Goal: Information Seeking & Learning: Understand process/instructions

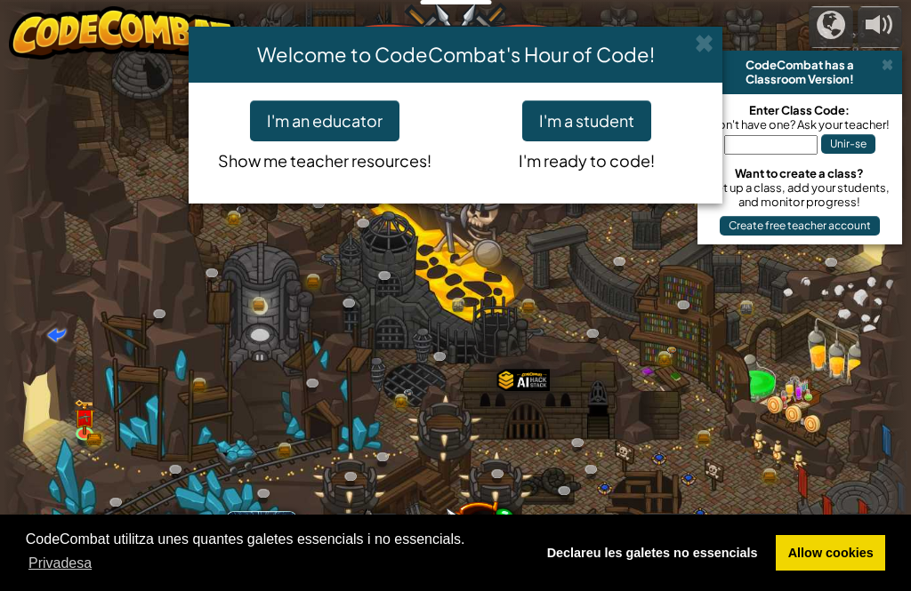
select select "ca"
click at [608, 116] on button "I'm a student" at bounding box center [586, 120] width 129 height 41
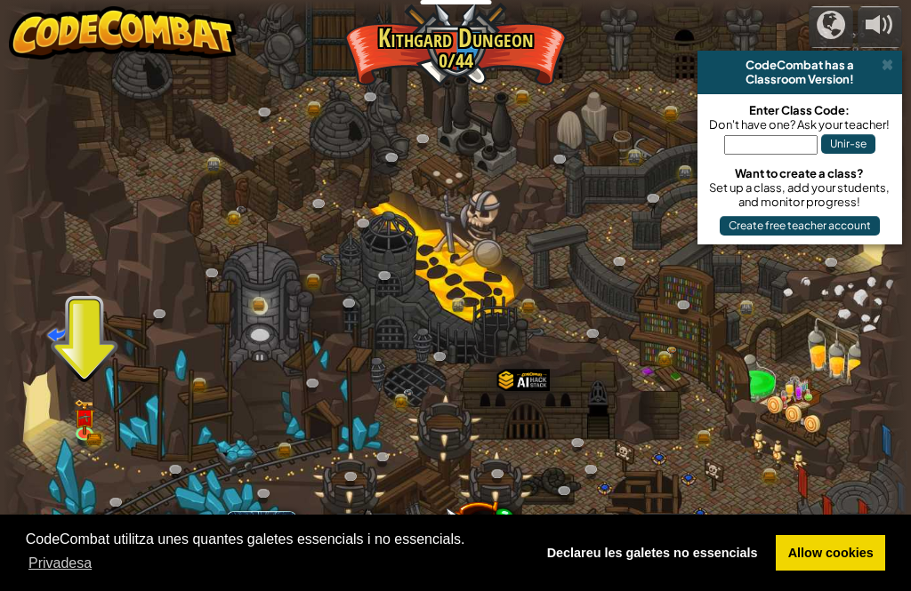
click at [77, 434] on link at bounding box center [87, 435] width 36 height 27
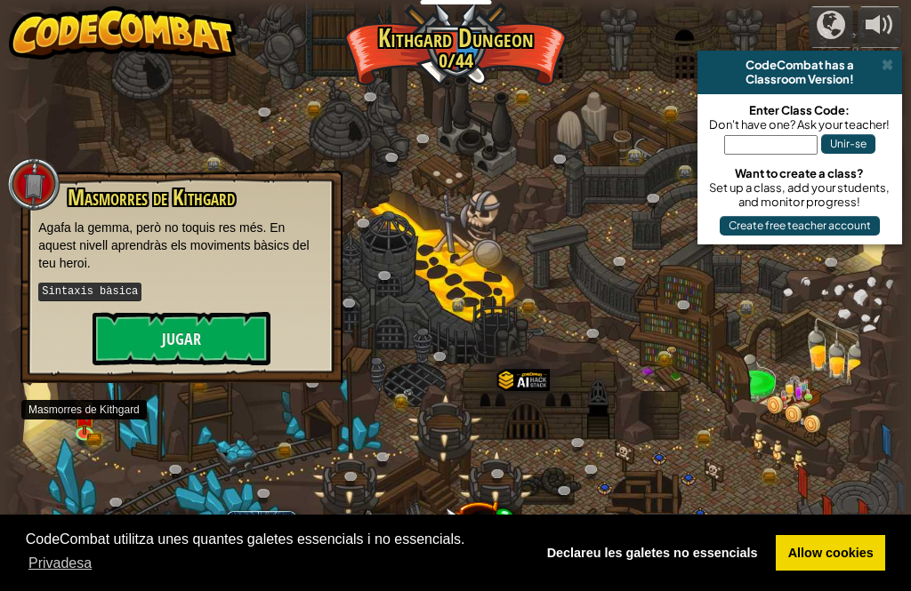
click at [233, 325] on button "Jugar" at bounding box center [181, 338] width 178 height 53
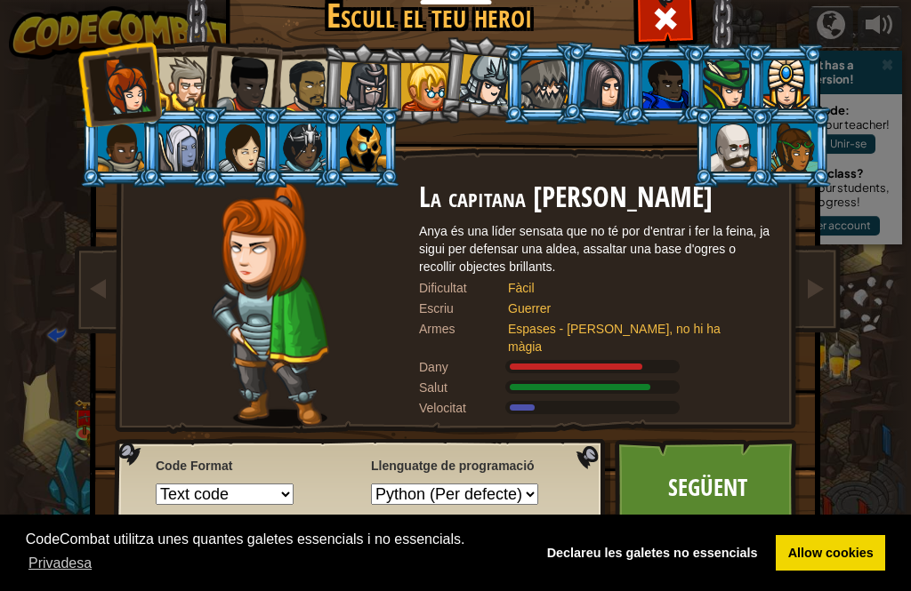
click at [800, 148] on div at bounding box center [794, 148] width 46 height 48
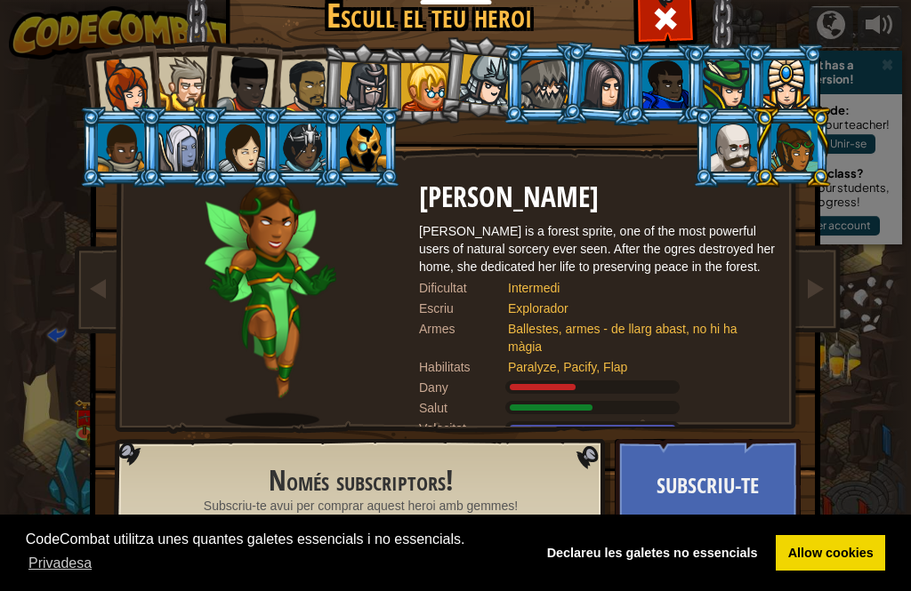
click at [362, 82] on div at bounding box center [364, 87] width 51 height 51
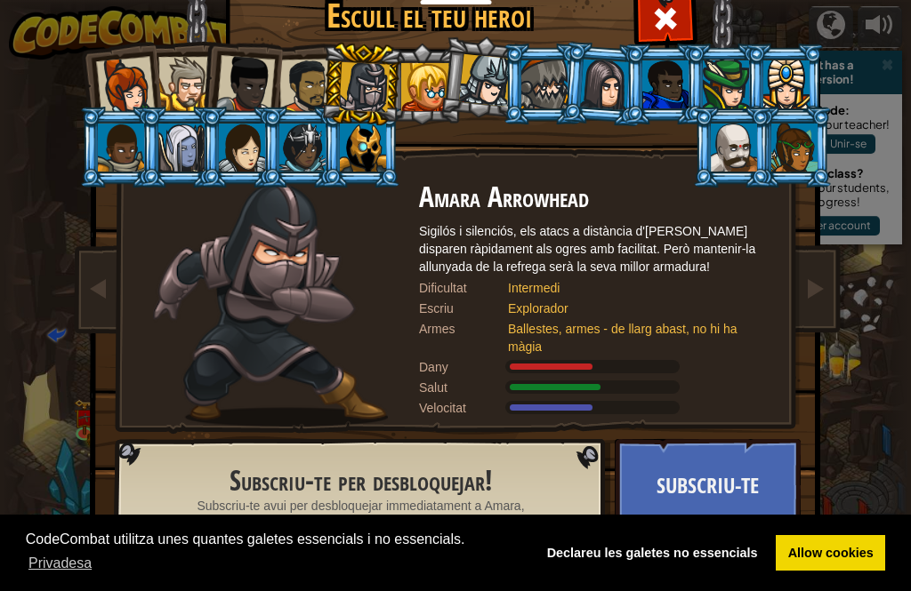
click at [294, 69] on div at bounding box center [306, 86] width 55 height 55
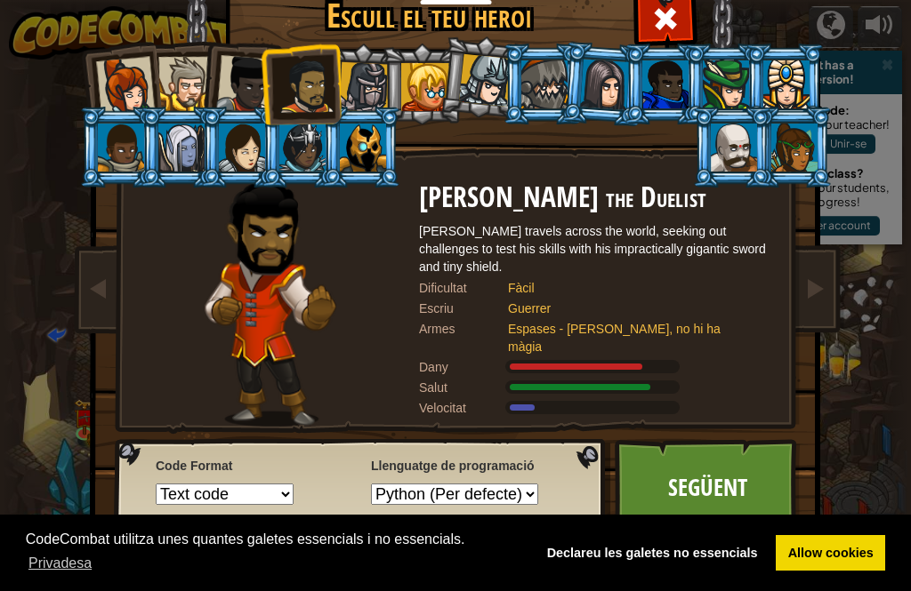
click at [101, 97] on div at bounding box center [125, 86] width 59 height 59
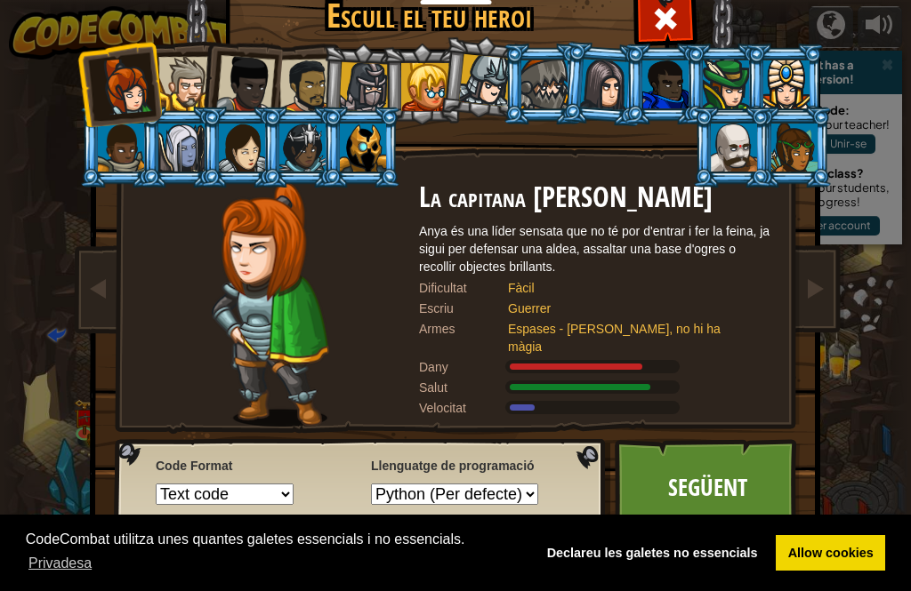
click at [263, 492] on select "Text code Blocks and code Blocks Blocks (Icons)" at bounding box center [225, 494] width 138 height 21
click at [510, 490] on select "Python (Per defecte) JavaScript Lua C++ Java (Experimental)" at bounding box center [454, 494] width 167 height 21
click at [522, 488] on select "Python (Per defecte) JavaScript Lua C++ Java (Experimental)" at bounding box center [454, 494] width 167 height 21
click at [501, 491] on select "Python (Per defecte) JavaScript Lua C++ Java (Experimental)" at bounding box center [454, 494] width 167 height 21
select select "javascript"
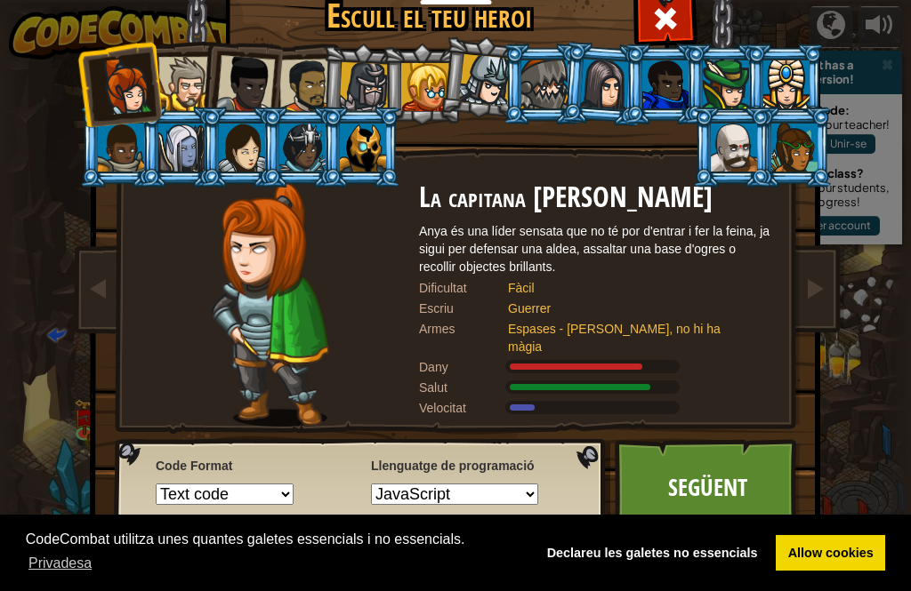
click at [249, 486] on select "Text code Blocks and code Blocks Blocks (Icons)" at bounding box center [225, 494] width 138 height 21
click at [267, 488] on select "Text code Blocks and code Blocks Blocks (Icons)" at bounding box center [225, 494] width 138 height 21
click at [186, 85] on div at bounding box center [185, 84] width 54 height 54
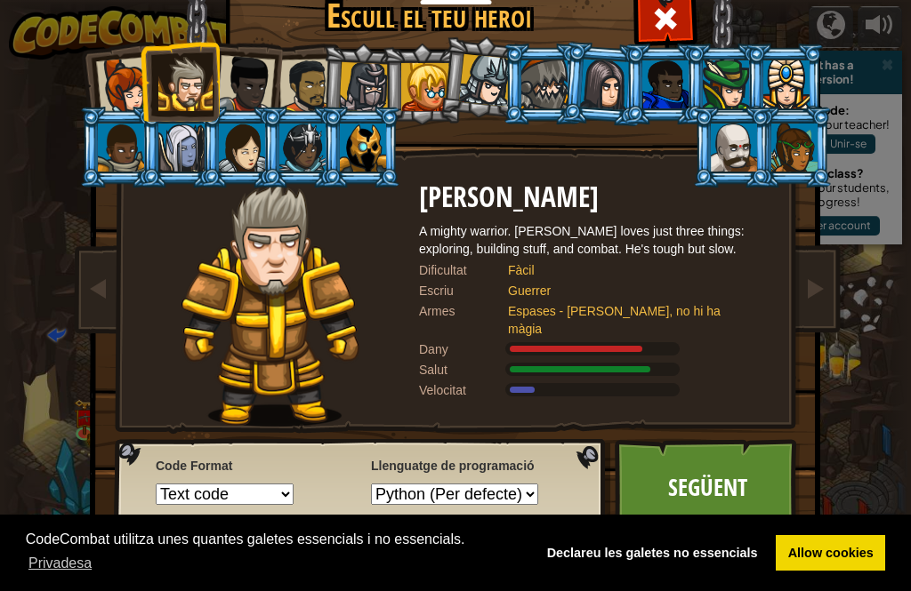
click at [288, 501] on select "Text code Blocks and code Blocks Blocks (Icons)" at bounding box center [225, 494] width 138 height 21
click at [265, 81] on div at bounding box center [245, 84] width 59 height 59
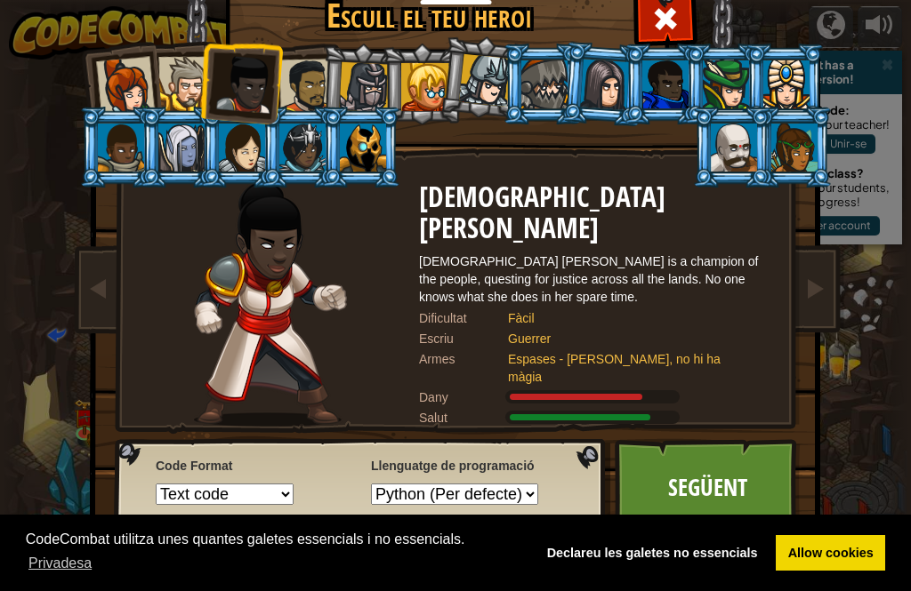
click at [278, 496] on select "Text code Blocks and code Blocks Blocks (Icons)" at bounding box center [225, 494] width 138 height 21
click at [713, 470] on link "Següent" at bounding box center [708, 488] width 186 height 98
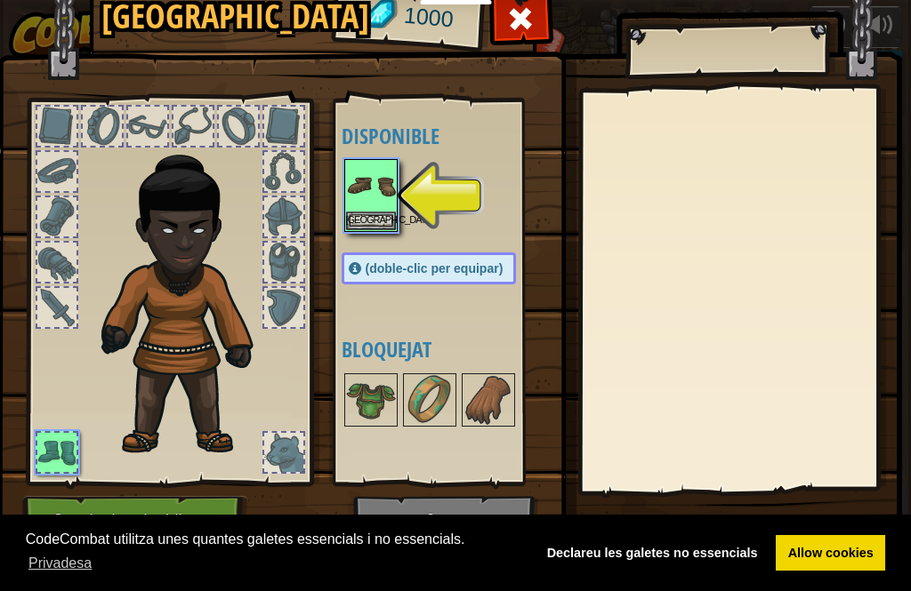
click at [551, 33] on img at bounding box center [449, 240] width 904 height 646
click at [522, 26] on span at bounding box center [520, 18] width 28 height 28
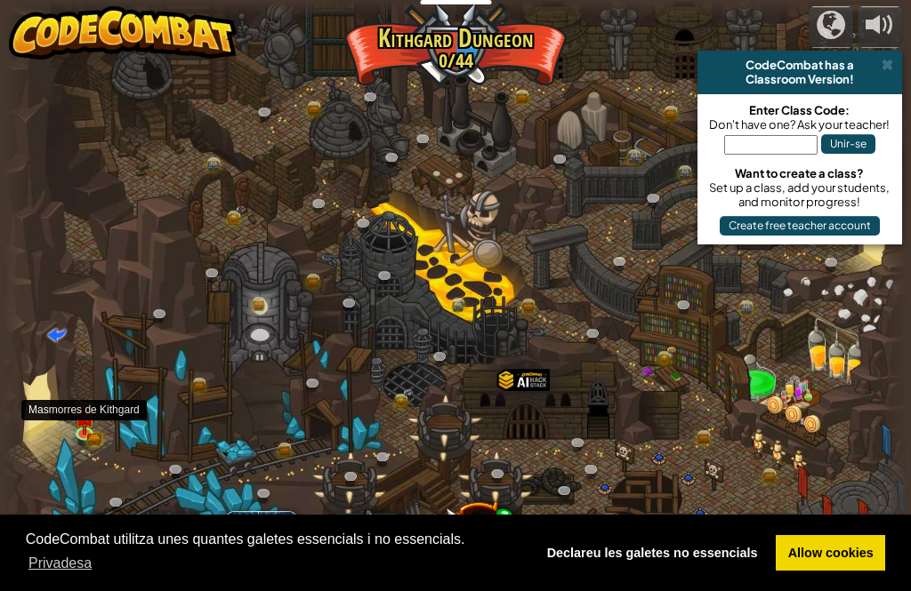
click at [76, 422] on img at bounding box center [84, 417] width 21 height 36
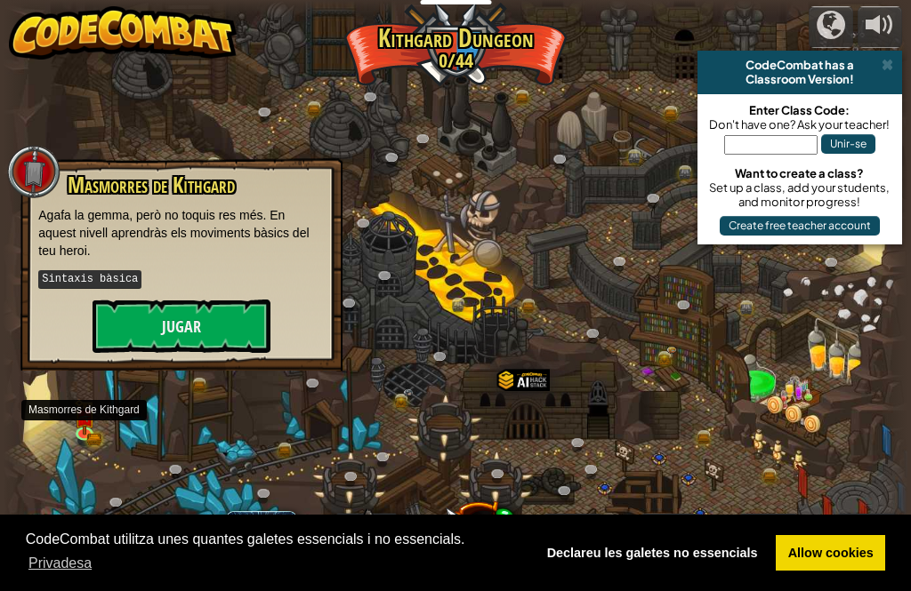
click at [229, 315] on button "Jugar" at bounding box center [181, 326] width 178 height 53
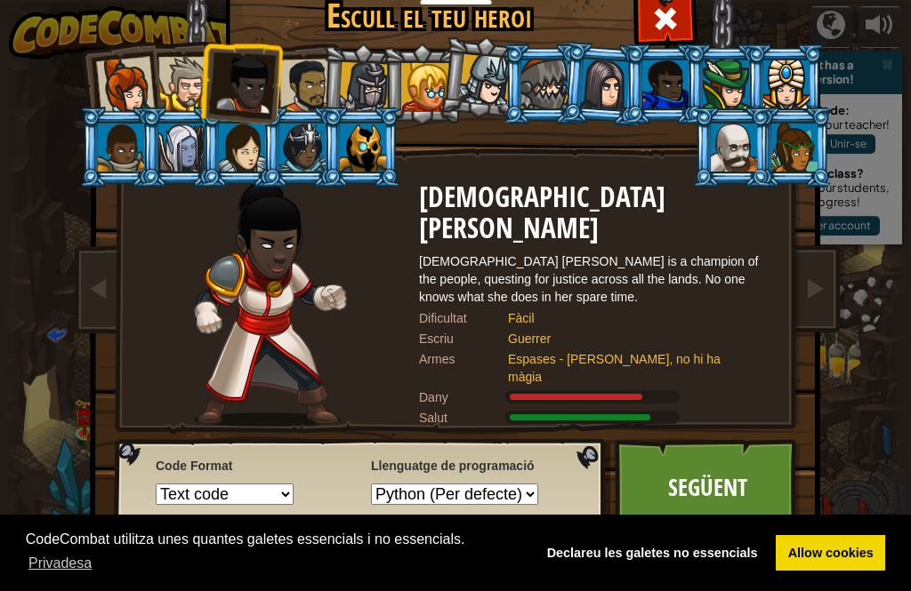
click at [130, 83] on div at bounding box center [125, 86] width 59 height 59
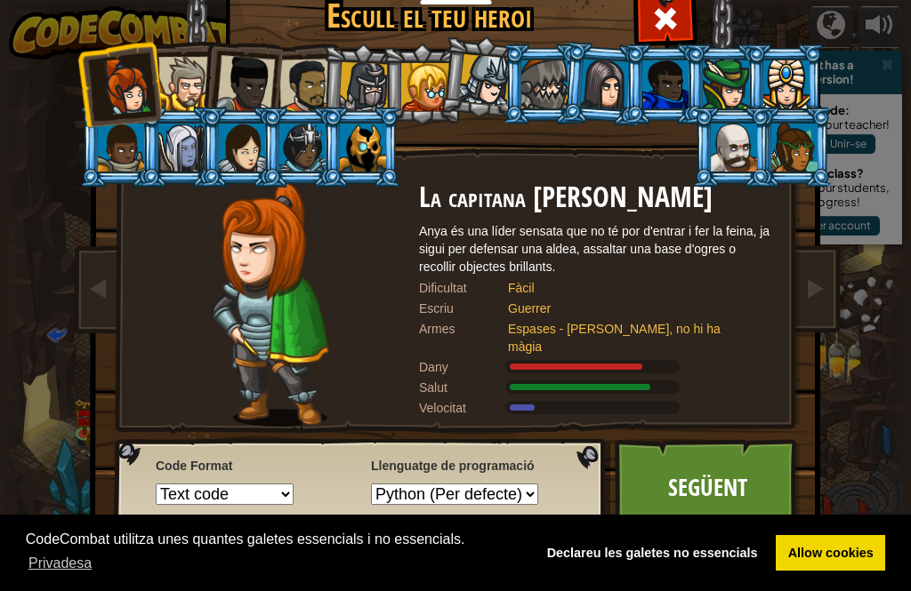
click at [670, 478] on link "Següent" at bounding box center [708, 488] width 186 height 98
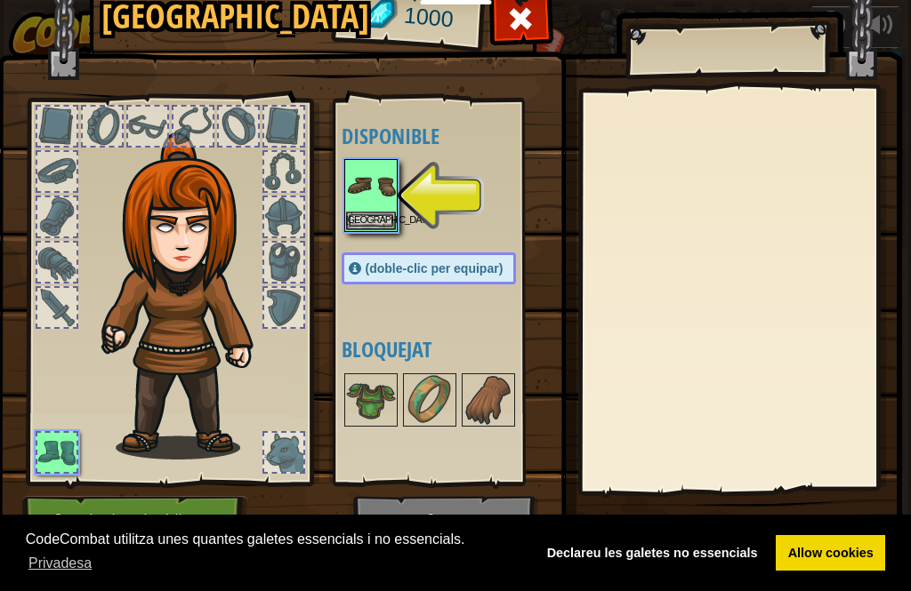
click at [375, 169] on img at bounding box center [371, 186] width 50 height 50
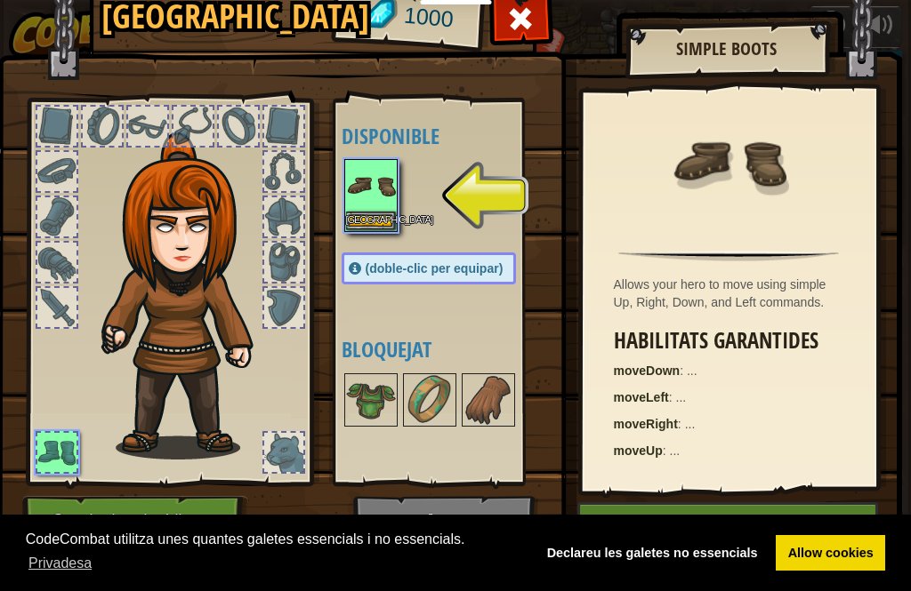
click at [378, 215] on button "[GEOGRAPHIC_DATA]" at bounding box center [371, 221] width 50 height 19
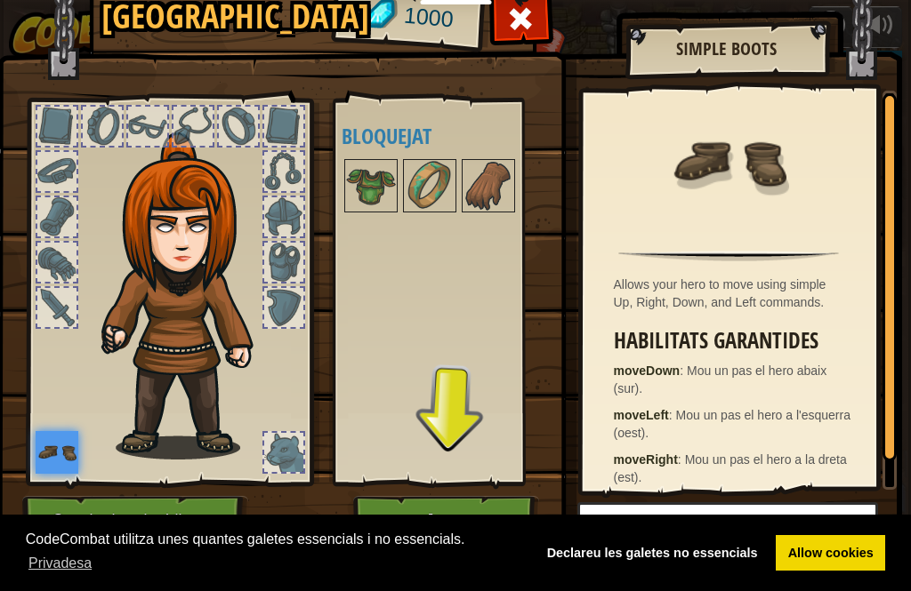
click at [454, 502] on button "Jugar" at bounding box center [446, 520] width 186 height 49
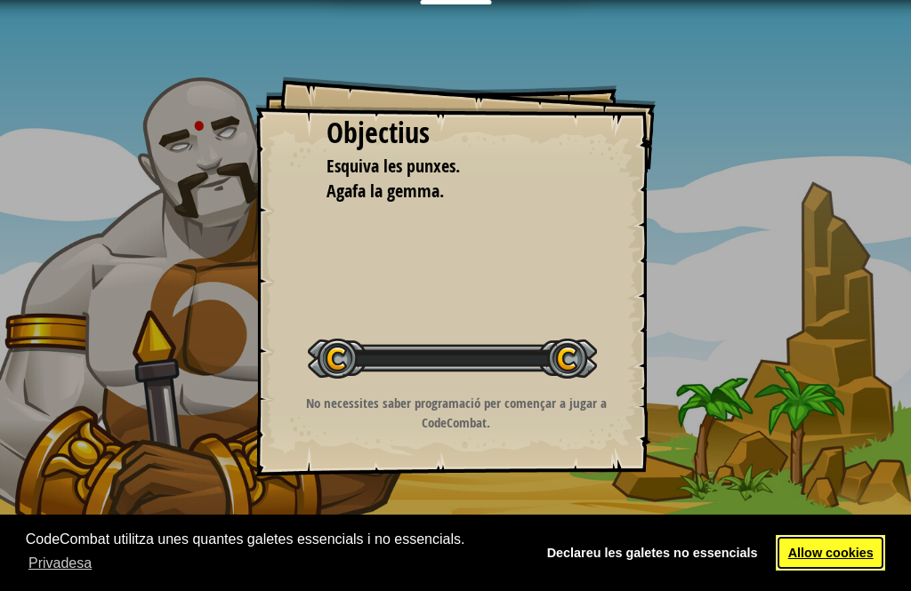
click at [862, 559] on link "Allow cookies" at bounding box center [830, 553] width 109 height 36
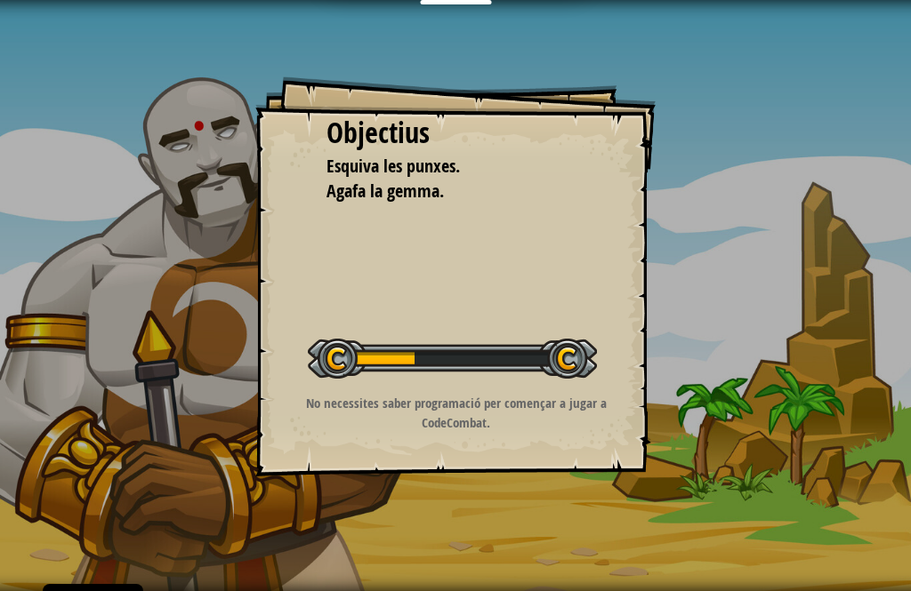
click at [858, 567] on link "Allow cookies" at bounding box center [830, 553] width 109 height 36
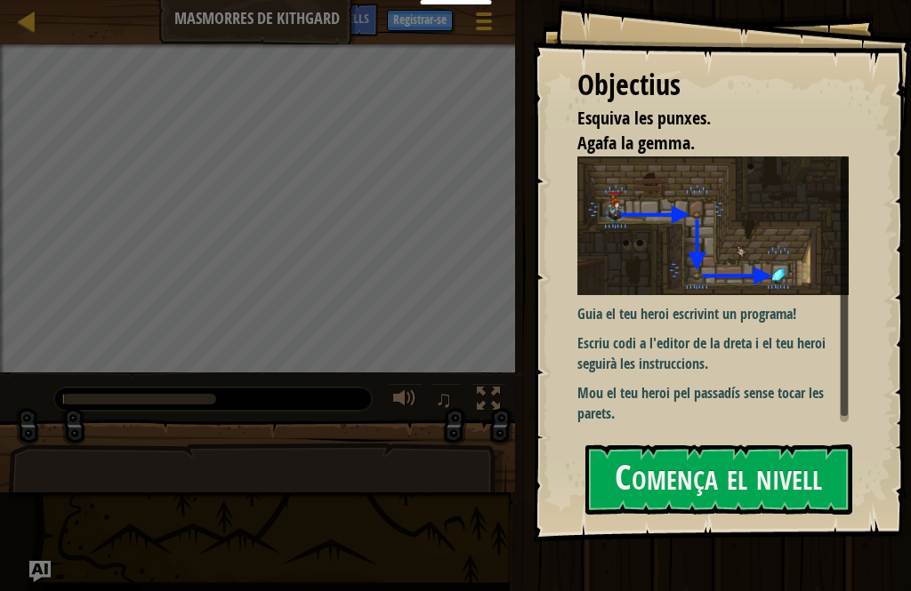
click at [760, 485] on button "Comença el nivell" at bounding box center [718, 480] width 267 height 70
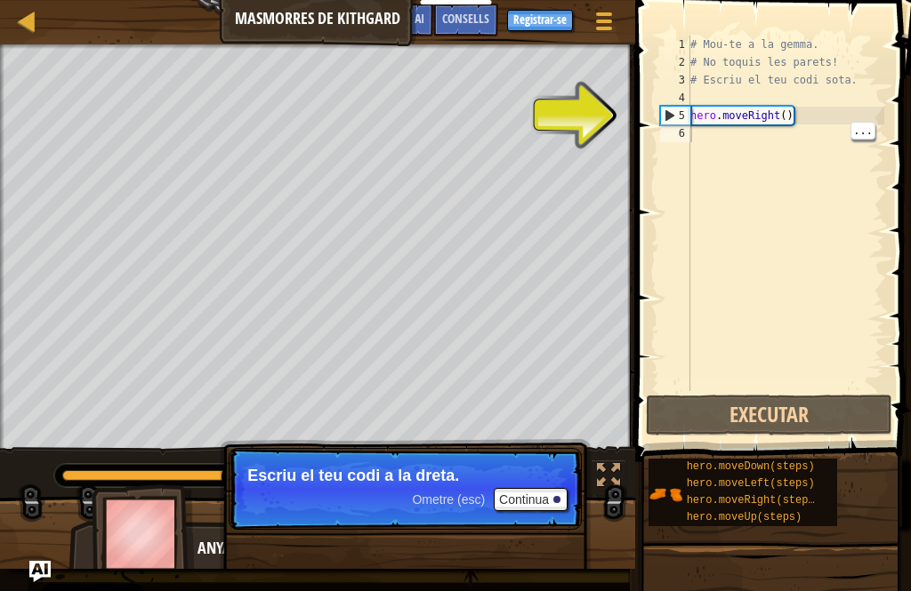
click at [547, 494] on button "Continua" at bounding box center [531, 499] width 74 height 23
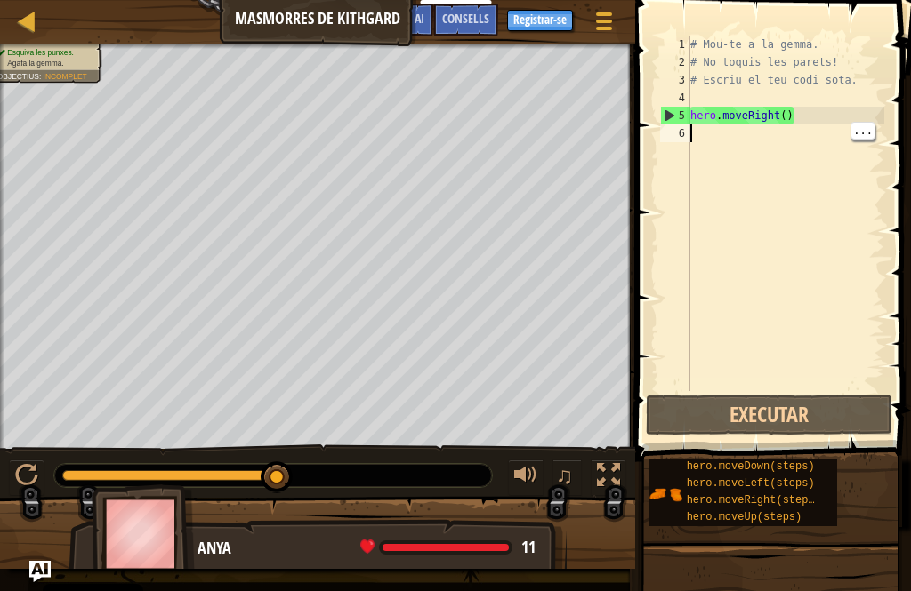
scroll to position [9, 0]
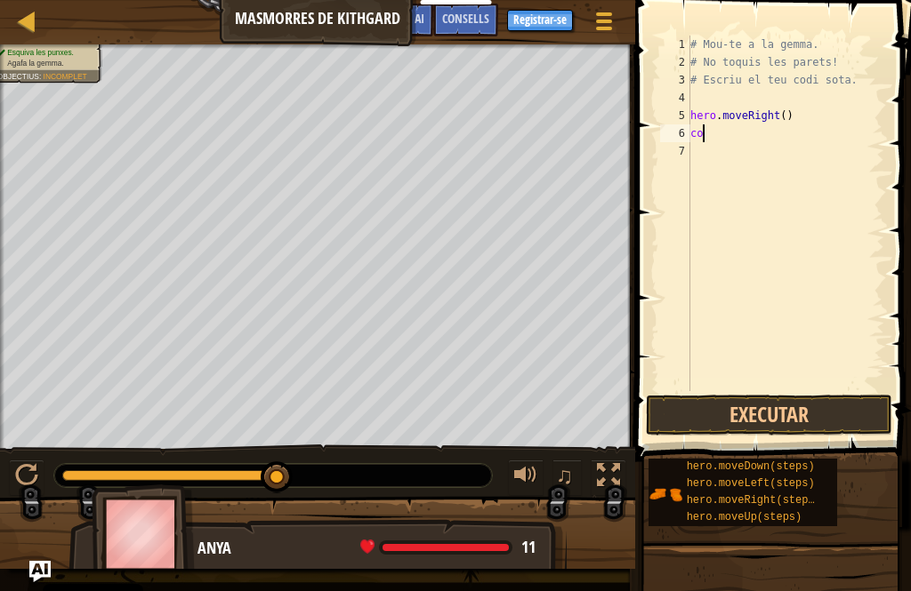
type textarea "c"
click at [821, 413] on button "Executar" at bounding box center [769, 415] width 246 height 41
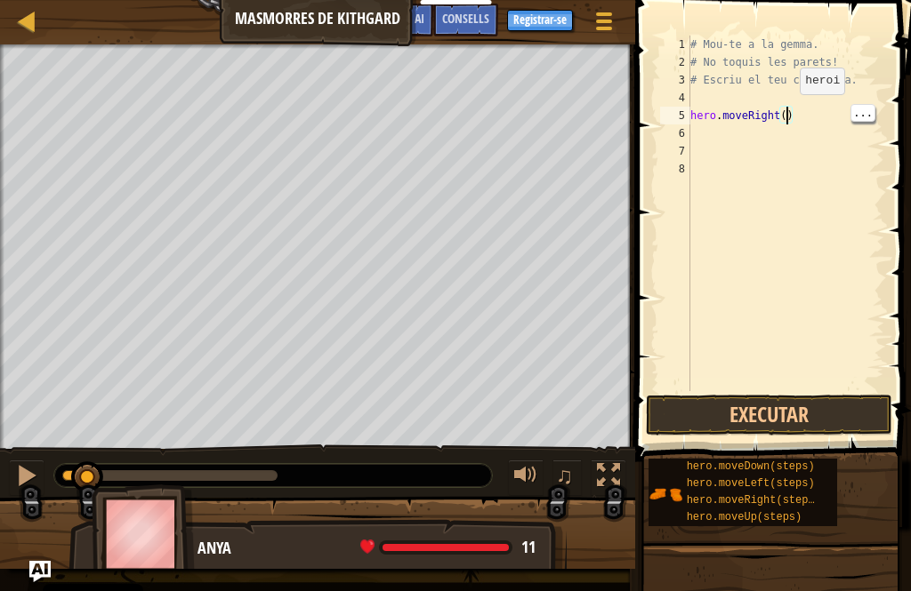
scroll to position [9, 8]
type textarea "hero.moveRight(5)"
click at [826, 418] on button "Executar" at bounding box center [769, 415] width 246 height 41
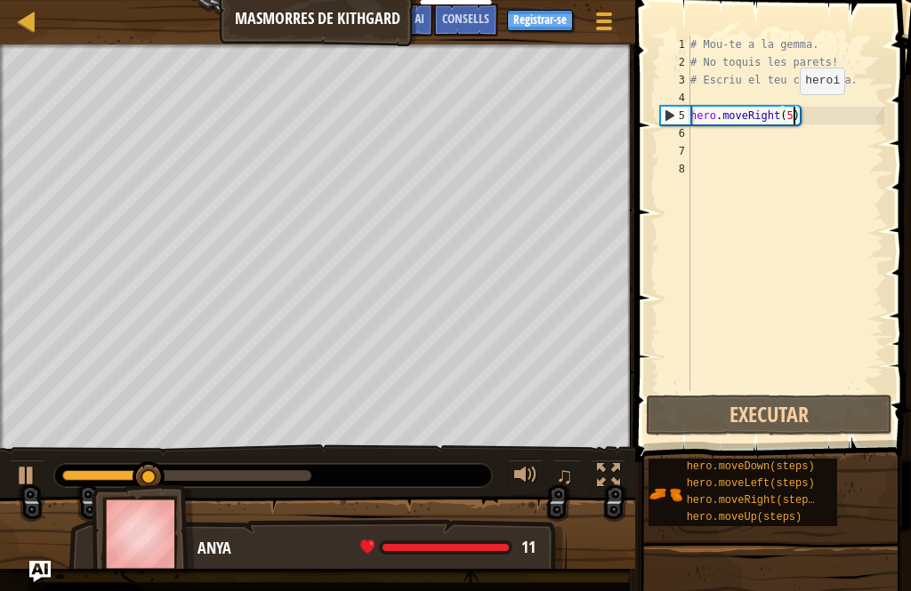
scroll to position [9, 0]
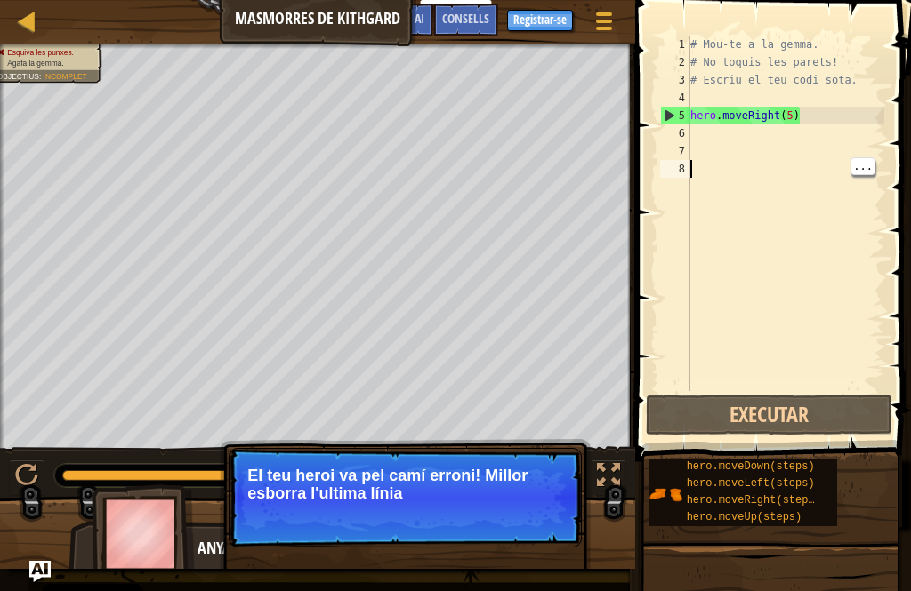
click at [530, 511] on p "Ometre (esc) Continua El teu heroi va pel camí erroni! Millor esborra l'ultima …" at bounding box center [405, 498] width 353 height 100
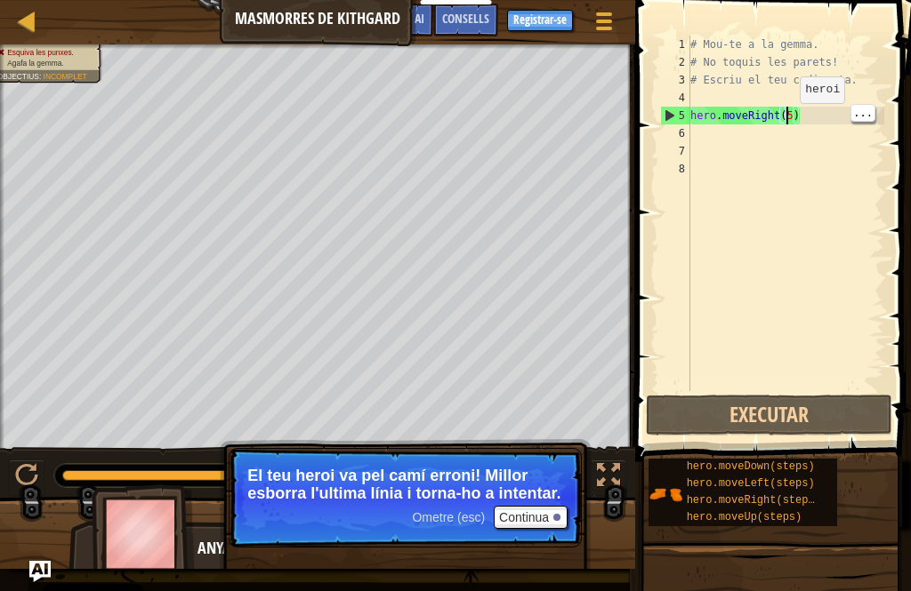
scroll to position [52, 0]
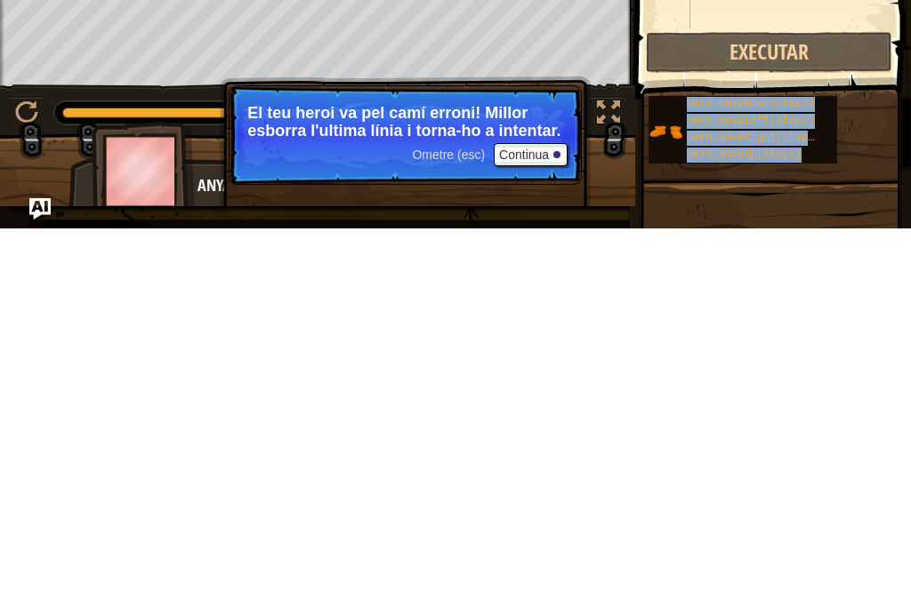
click at [547, 506] on button "Continua" at bounding box center [531, 517] width 74 height 23
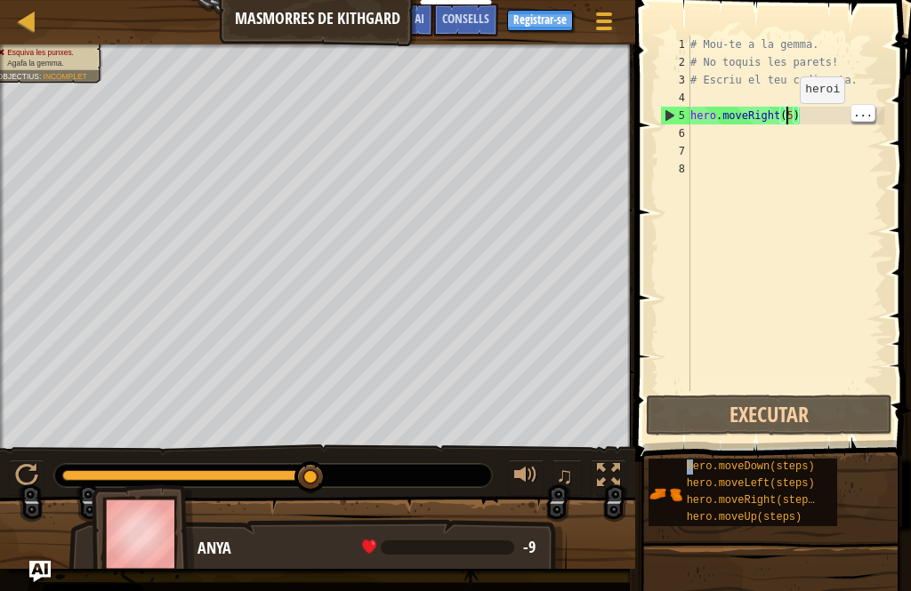
scroll to position [0, 0]
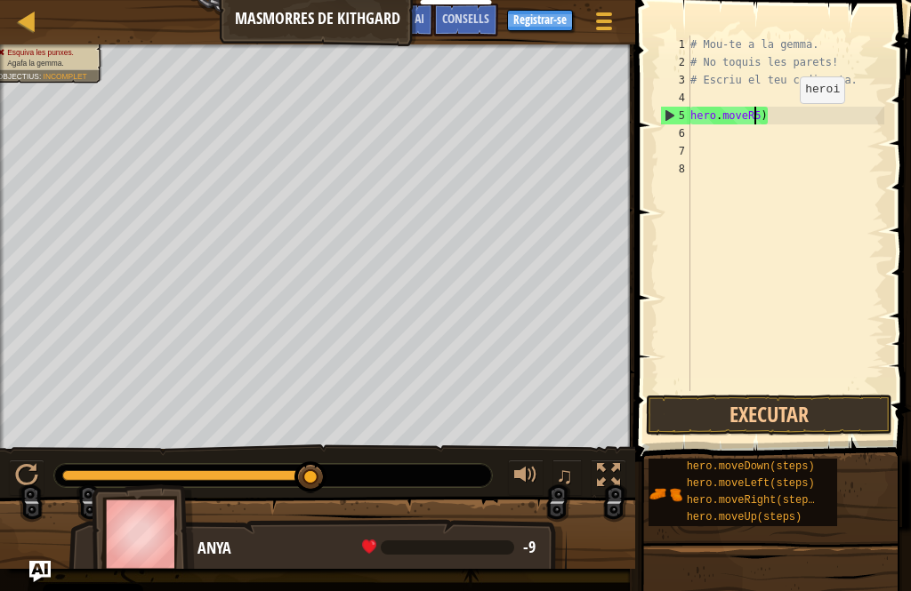
type textarea "hero.mov5)"
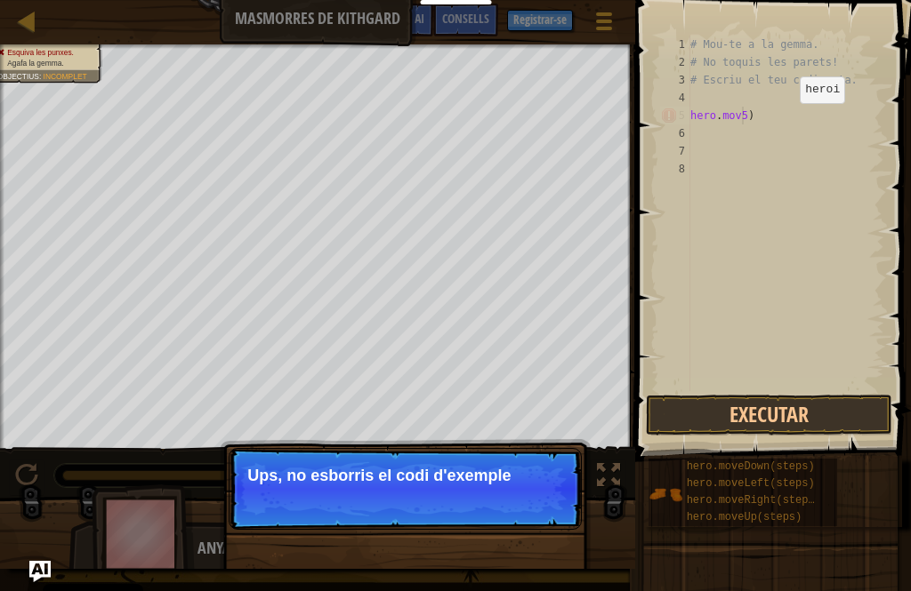
click at [529, 504] on p "↻ Reload Ups, no esborris el codi d'exemple" at bounding box center [405, 489] width 353 height 82
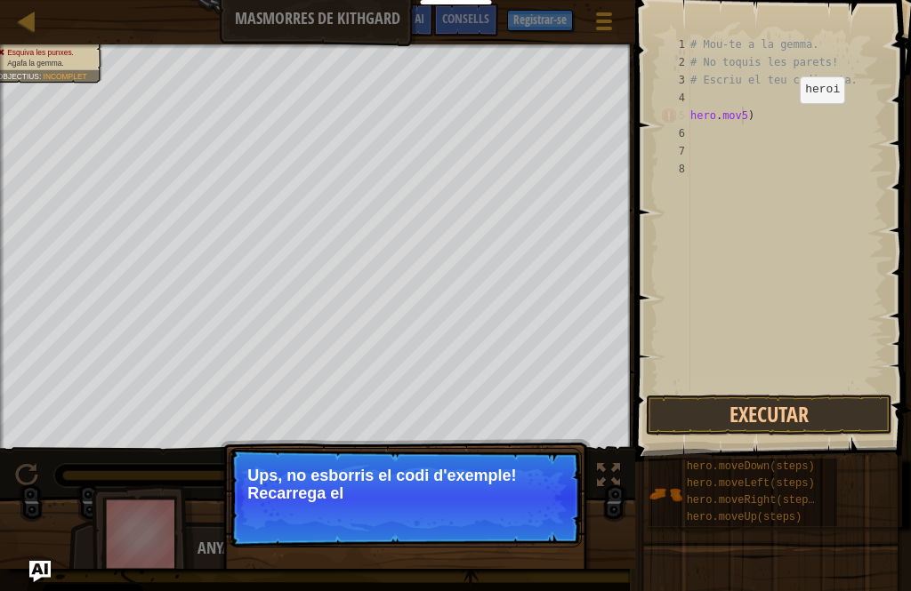
click at [543, 510] on p "↻ Reload Ups, no esborris el codi d'exemple! Recarrega el" at bounding box center [405, 498] width 353 height 100
click at [540, 519] on button "↻ Reload" at bounding box center [527, 515] width 79 height 27
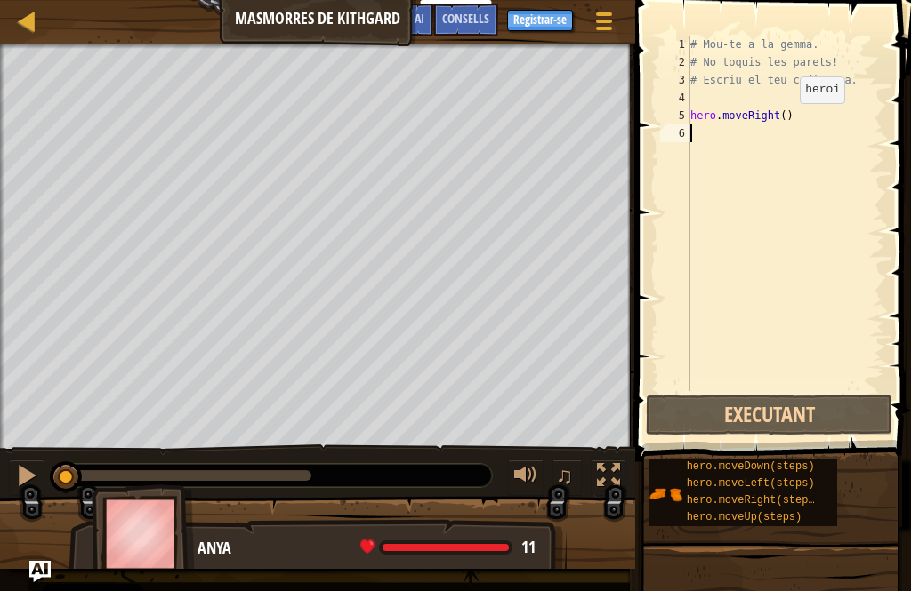
click at [541, 526] on div "Anya 11 x: 7 y: 18 x: 66 y: 18" at bounding box center [317, 593] width 498 height 148
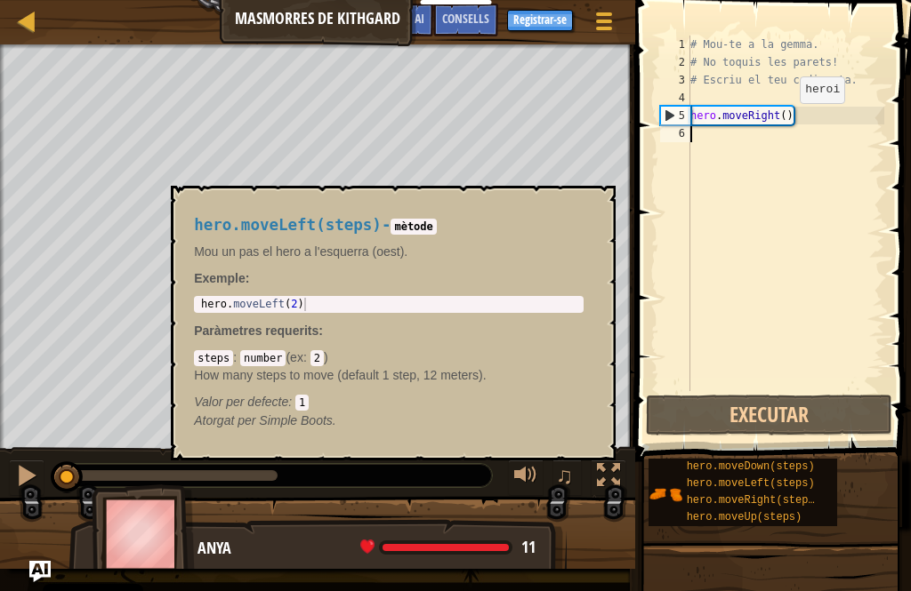
click at [697, 489] on span "hero.moveLeft(steps)" at bounding box center [751, 484] width 128 height 12
click at [599, 211] on button "×" at bounding box center [596, 206] width 14 height 25
